Goal: Check status: Check status

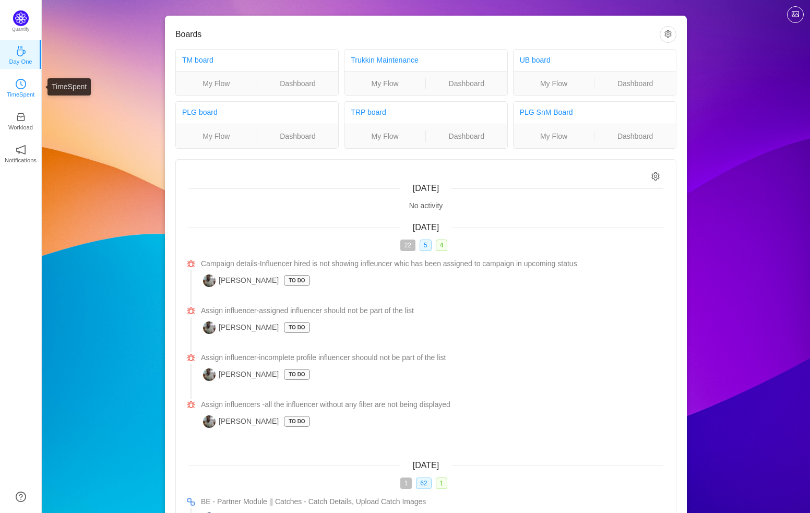
click at [26, 88] on link "TimeSpent" at bounding box center [21, 87] width 10 height 10
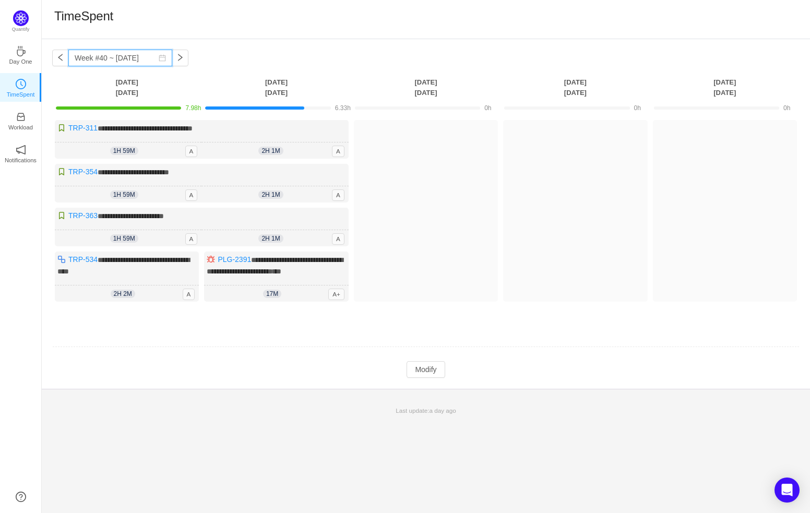
click at [120, 59] on input "Week #40 ~ [DATE]" at bounding box center [120, 58] width 104 height 17
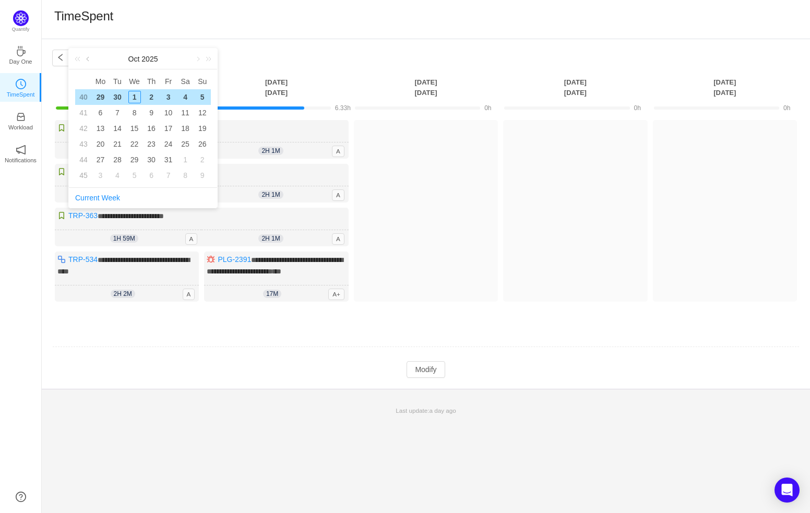
click at [90, 62] on link at bounding box center [88, 59] width 9 height 21
click at [231, 8] on div "TimeSpent" at bounding box center [426, 19] width 744 height 22
